Goal: Complete application form: Complete application form

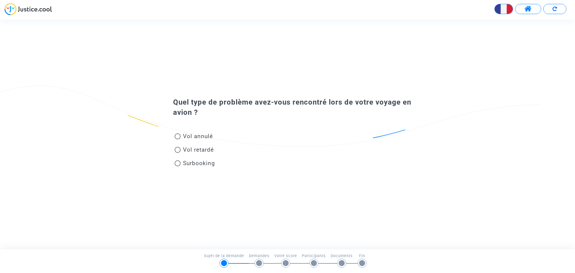
click at [196, 139] on span "Vol annulé" at bounding box center [198, 136] width 30 height 7
click at [178, 139] on input "Vol annulé" at bounding box center [177, 139] width 0 height 0
radio input "true"
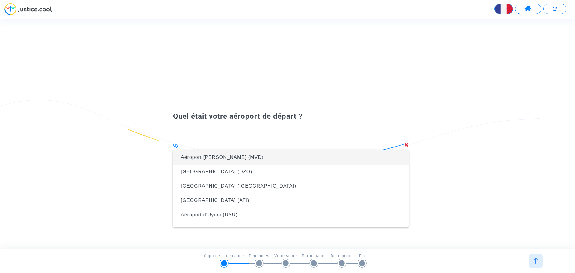
type input "u"
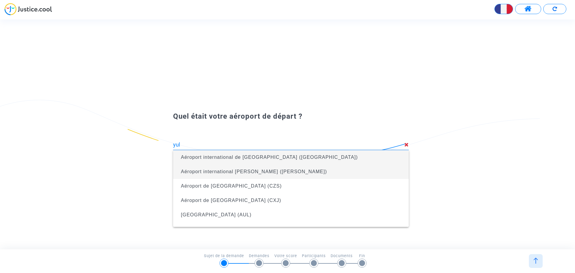
click at [246, 174] on span "Aéroport international [PERSON_NAME] ([PERSON_NAME])" at bounding box center [291, 171] width 226 height 14
type input "Aéroport international [PERSON_NAME] ([PERSON_NAME])"
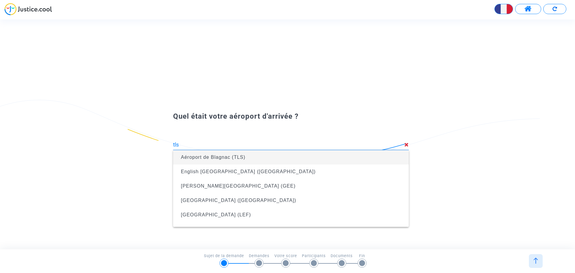
click at [233, 155] on span "Aéroport de Blagnac (TLS)" at bounding box center [213, 157] width 64 height 5
type input "Aéroport de Blagnac (TLS)"
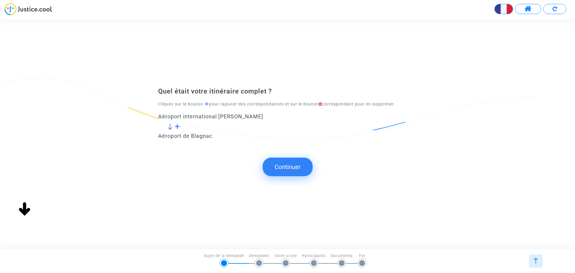
click at [275, 165] on button "Continuer" at bounding box center [288, 167] width 50 height 19
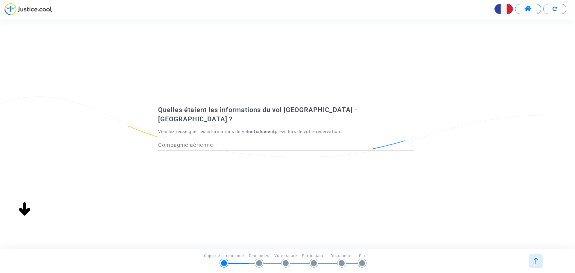
click at [244, 142] on input "Compagnie aérienne" at bounding box center [286, 145] width 256 height 6
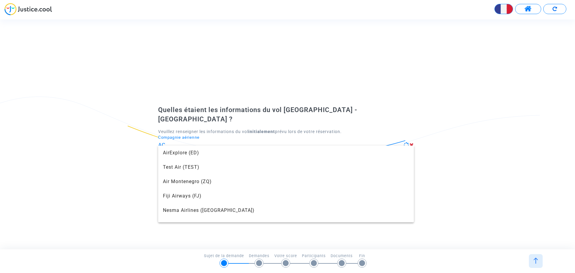
scroll to position [38, 0]
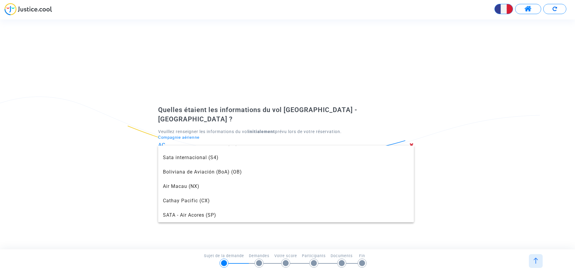
click at [244, 142] on input "AC" at bounding box center [283, 145] width 251 height 6
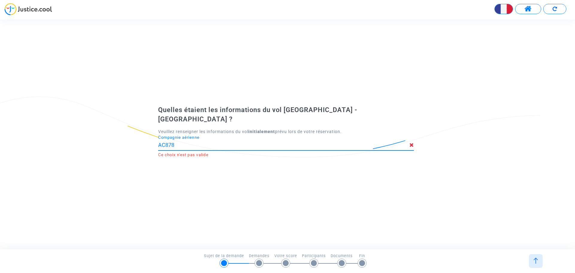
click at [236, 142] on input "AC878" at bounding box center [283, 145] width 251 height 6
type input "AC878"
click at [216, 158] on div "Quelles étaient les informations du vol [GEOGRAPHIC_DATA] - [GEOGRAPHIC_DATA] ?…" at bounding box center [287, 134] width 259 height 58
click at [191, 142] on input "Compagnie aérienne" at bounding box center [283, 145] width 251 height 6
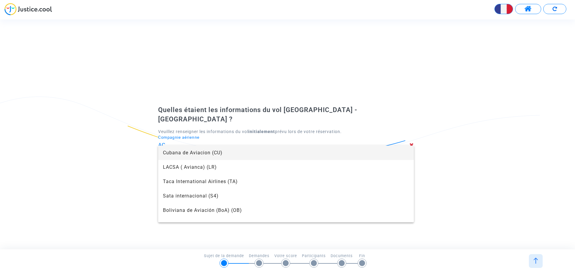
type input "A"
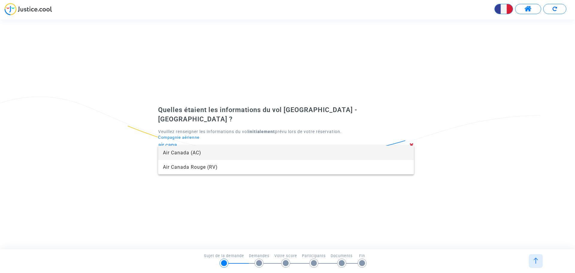
click at [192, 148] on span "Air Canada (AC)" at bounding box center [286, 153] width 246 height 14
type input "Air Canada"
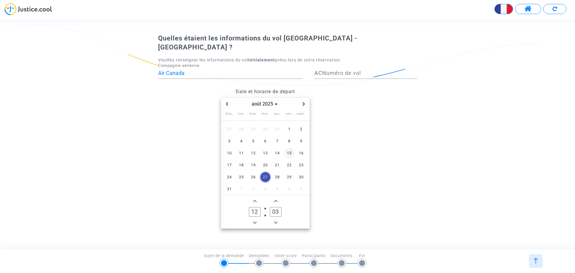
click at [291, 150] on span "15" at bounding box center [289, 153] width 11 height 11
click at [331, 70] on input "Numéro de vol" at bounding box center [369, 73] width 95 height 6
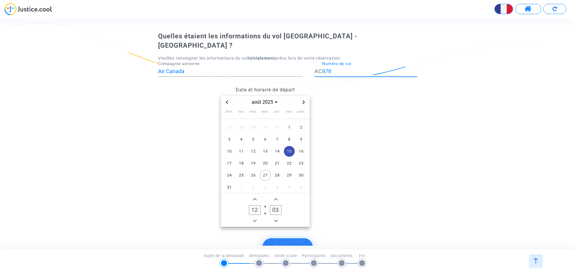
type input "878"
click at [253, 217] on button "Minus a hour" at bounding box center [254, 220] width 7 height 7
drag, startPoint x: 256, startPoint y: 201, endPoint x: 250, endPoint y: 203, distance: 6.2
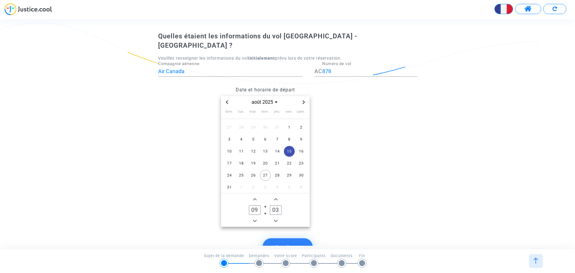
click at [250, 205] on input "09" at bounding box center [254, 210] width 11 height 10
drag, startPoint x: 260, startPoint y: 201, endPoint x: 250, endPoint y: 202, distance: 10.2
click at [250, 205] on input "09" at bounding box center [254, 210] width 11 height 10
drag, startPoint x: 254, startPoint y: 203, endPoint x: 249, endPoint y: 203, distance: 5.8
click at [249, 204] on label "01 Hour" at bounding box center [254, 210] width 21 height 12
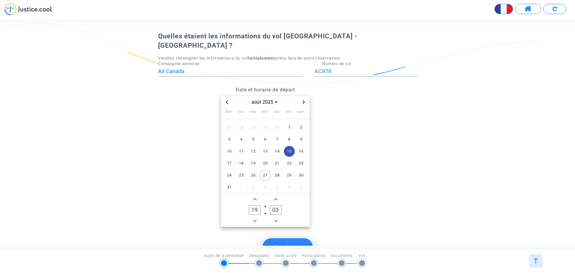
type input "19"
drag, startPoint x: 278, startPoint y: 203, endPoint x: 268, endPoint y: 204, distance: 9.9
click at [268, 204] on label "03 Minute" at bounding box center [275, 210] width 21 height 12
type input "30"
click at [291, 146] on span "15" at bounding box center [289, 151] width 11 height 11
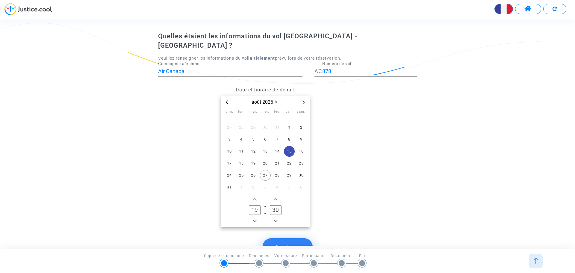
click at [334, 211] on datetime "août 2025 dim. lun. mar. mer. jeu. ven. [PERSON_NAME]. 27 28 29 30 31 1 2 3 4 5…" at bounding box center [265, 161] width 214 height 131
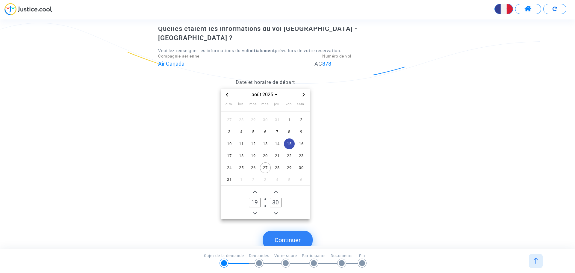
click at [300, 231] on button "Continuer" at bounding box center [288, 240] width 50 height 19
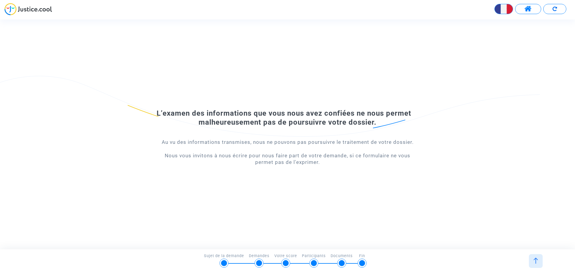
drag, startPoint x: 156, startPoint y: 108, endPoint x: 377, endPoint y: 120, distance: 221.4
click at [377, 120] on div "L’examen des informations que vous nous avez confiées ne nous permet malheureus…" at bounding box center [287, 134] width 575 height 99
click at [377, 120] on div "L’examen des informations que vous nous avez confiées ne nous permet malheureus…" at bounding box center [287, 118] width 259 height 18
drag, startPoint x: 244, startPoint y: 260, endPoint x: 398, endPoint y: 265, distance: 153.5
click at [398, 265] on div "6/6 → Fin Sujet de la demande Demandes Votre score Participants Documents Fin" at bounding box center [288, 259] width 568 height 13
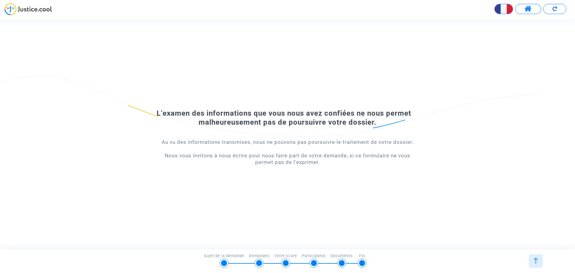
click at [398, 265] on div "6/6 → Fin Sujet de la demande Demandes Votre score Participants Documents Fin" at bounding box center [288, 259] width 568 height 13
drag, startPoint x: 325, startPoint y: 159, endPoint x: 151, endPoint y: 108, distance: 181.2
click at [151, 108] on div "L’examen des informations que vous nous avez confiées ne nous permet malheureus…" at bounding box center [287, 134] width 575 height 99
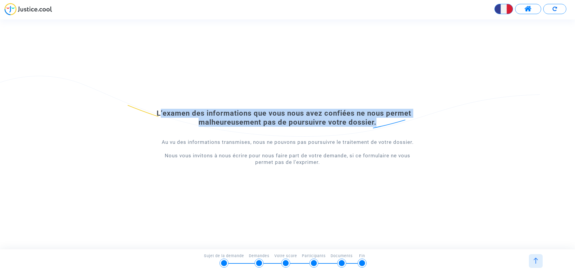
drag, startPoint x: 151, startPoint y: 108, endPoint x: 413, endPoint y: 126, distance: 261.9
click at [413, 126] on div "L’examen des informations que vous nous avez confiées ne nous permet malheureus…" at bounding box center [287, 134] width 575 height 99
click at [413, 126] on div "L’examen des informations que vous nous avez confiées ne nous permet malheureus…" at bounding box center [287, 118] width 259 height 18
